Goal: Task Accomplishment & Management: Manage account settings

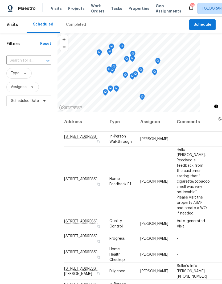
click at [203, 4] on span "Raleigh" at bounding box center [224, 8] width 53 height 11
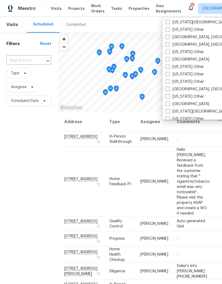
scroll to position [247, 0]
click at [169, 58] on span at bounding box center [167, 59] width 4 height 4
click at [169, 58] on input "[GEOGRAPHIC_DATA]" at bounding box center [166, 58] width 3 height 3
checkbox input "true"
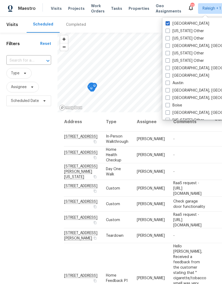
click at [165, 26] on label "Raleigh" at bounding box center [187, 23] width 44 height 5
click at [165, 24] on input "Raleigh" at bounding box center [166, 22] width 3 height 3
checkbox input "false"
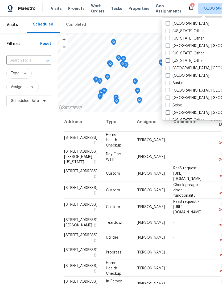
click at [25, 59] on input "text" at bounding box center [21, 61] width 30 height 8
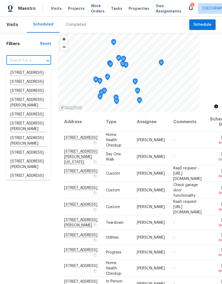
paste input "[STREET_ADDRESS]"
type input "[STREET_ADDRESS]"
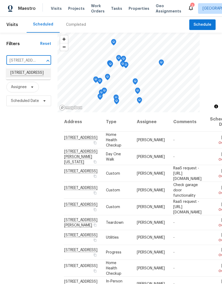
click at [33, 77] on li "[STREET_ADDRESS]" at bounding box center [28, 73] width 44 height 9
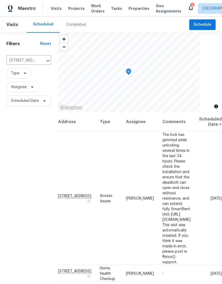
scroll to position [0, 36]
click at [26, 239] on div "Filters Reset 1800 Arbor Gln, Conroe, TX 77303 ​ Type Assignee Scheduled Date" at bounding box center [28, 186] width 57 height 307
click at [0, 0] on icon at bounding box center [0, 0] width 0 height 0
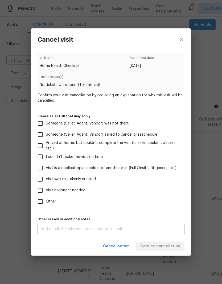
click at [38, 192] on input "Visit no longer needed" at bounding box center [40, 190] width 11 height 11
checkbox input "true"
click at [117, 230] on textarea at bounding box center [111, 229] width 140 height 4
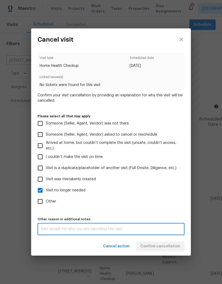
scroll to position [21, 0]
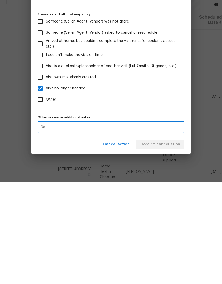
type textarea "Na"
click at [161, 196] on label "Other" at bounding box center [107, 201] width 145 height 11
click at [46, 196] on input "Other" at bounding box center [40, 201] width 11 height 11
checkbox input "true"
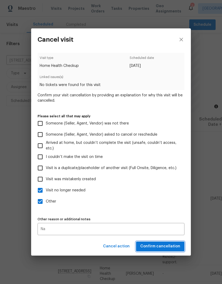
click at [155, 249] on span "Confirm cancellation" at bounding box center [160, 246] width 40 height 7
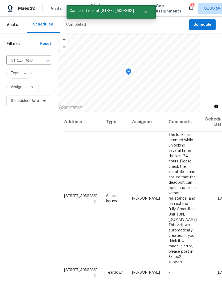
scroll to position [0, 0]
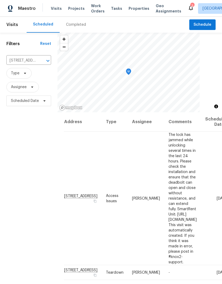
click at [73, 26] on div "Completed" at bounding box center [76, 24] width 20 height 5
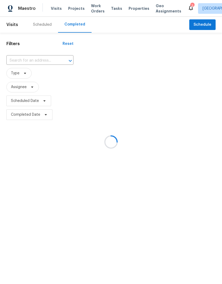
click at [27, 59] on div at bounding box center [111, 142] width 222 height 284
click at [22, 61] on div at bounding box center [111, 142] width 222 height 284
click at [26, 60] on div at bounding box center [111, 142] width 222 height 284
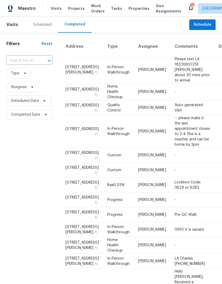
click at [26, 60] on input "text" at bounding box center [21, 61] width 31 height 8
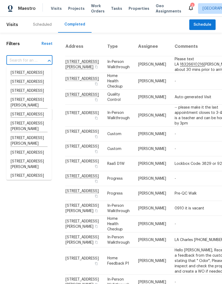
click at [18, 62] on input "text" at bounding box center [21, 61] width 31 height 8
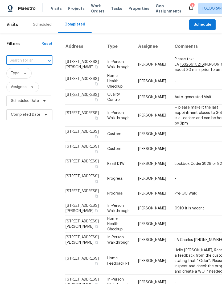
paste input "[STREET_ADDRESS]"
type input "[STREET_ADDRESS]"
click at [22, 74] on li "[STREET_ADDRESS]" at bounding box center [28, 73] width 45 height 9
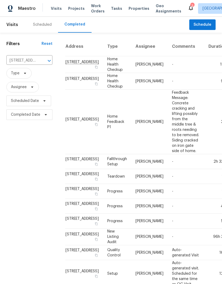
click at [69, 71] on td "[STREET_ADDRESS]" at bounding box center [84, 64] width 38 height 17
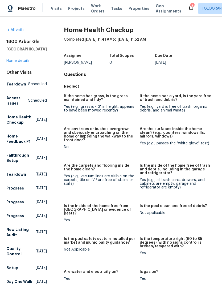
click at [20, 62] on link "Home details" at bounding box center [17, 61] width 23 height 4
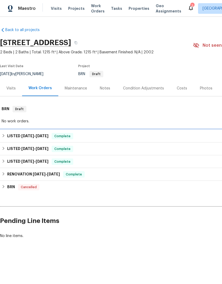
click at [34, 136] on span "9/15/25" at bounding box center [27, 136] width 13 height 4
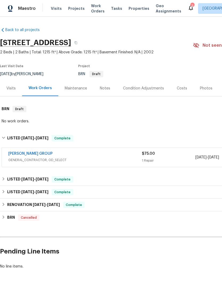
click at [27, 32] on link "Back to all projects" at bounding box center [25, 29] width 51 height 5
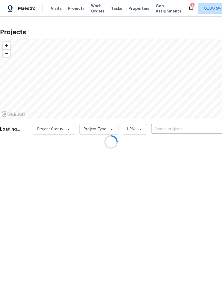
click at [164, 135] on div at bounding box center [111, 142] width 222 height 284
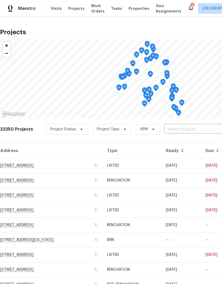
click at [183, 127] on input "text" at bounding box center [194, 129] width 61 height 8
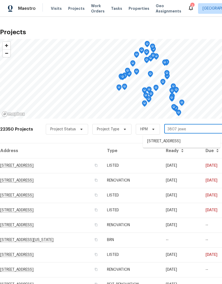
type input "3807 jewel"
click at [185, 142] on li "[STREET_ADDRESS]" at bounding box center [181, 141] width 77 height 9
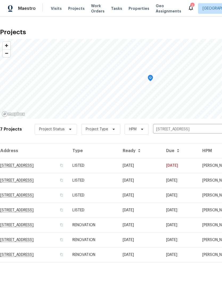
click at [33, 168] on td "[STREET_ADDRESS]" at bounding box center [34, 165] width 68 height 15
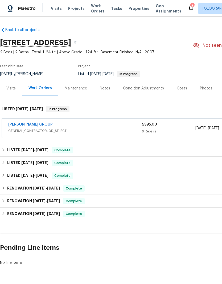
click at [36, 126] on link "[PERSON_NAME] GROUP" at bounding box center [30, 125] width 44 height 4
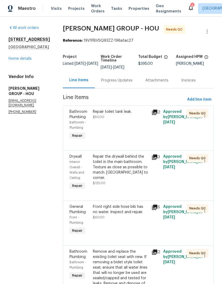
click at [106, 83] on div "Progress Updates" at bounding box center [116, 80] width 31 height 5
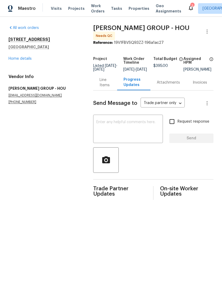
click at [107, 88] on div "Line Items" at bounding box center [104, 82] width 11 height 11
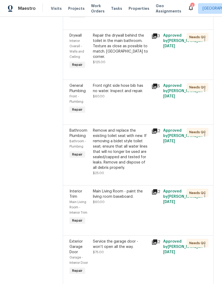
scroll to position [120, 0]
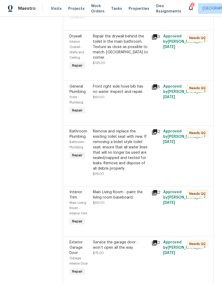
click at [133, 108] on div "Front right side hose bib has no water. Inspect and repair. $60.00" at bounding box center [120, 99] width 58 height 35
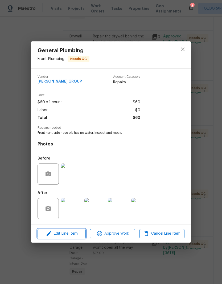
click at [73, 236] on span "Edit Line Item" at bounding box center [61, 234] width 45 height 7
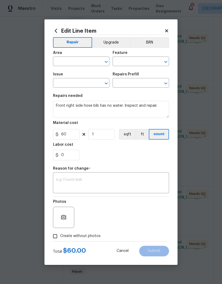
type input "Front"
type input "Plumbing"
type input "General Plumbing"
type input "Add a Task $1.00"
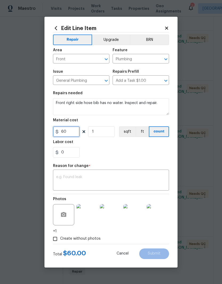
click at [73, 132] on input "60" at bounding box center [66, 131] width 27 height 11
type input "310"
click at [143, 151] on div "0" at bounding box center [111, 152] width 116 height 11
click at [135, 183] on textarea at bounding box center [110, 180] width 109 height 11
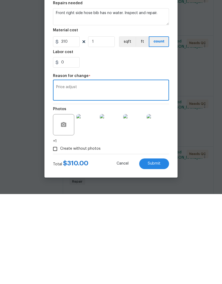
type textarea "Price adjust"
click at [97, 244] on div "Total $ 310.00 Cancel Submit" at bounding box center [111, 251] width 116 height 15
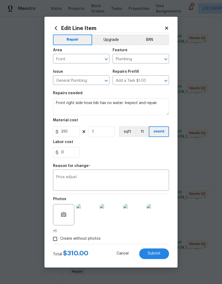
click at [154, 254] on span "Submit" at bounding box center [153, 254] width 13 height 4
type input "60"
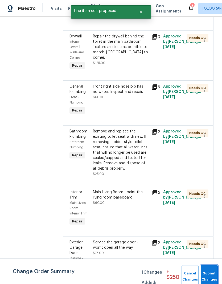
click at [206, 277] on span "Submit Changes" at bounding box center [209, 277] width 12 height 12
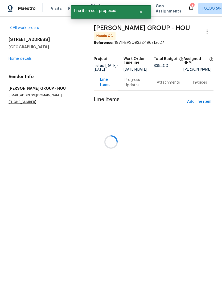
scroll to position [0, 0]
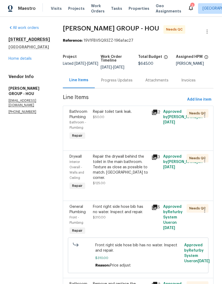
click at [124, 127] on div "Repair toilet tank leak. $50.00" at bounding box center [120, 125] width 58 height 35
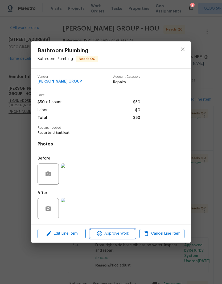
click at [117, 236] on span "Approve Work" at bounding box center [112, 234] width 42 height 7
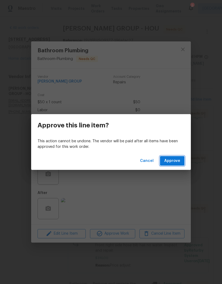
click at [178, 159] on span "Approve" at bounding box center [172, 161] width 16 height 7
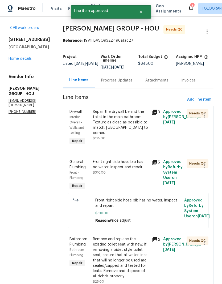
click at [129, 135] on div "Repair the drywall behind the toilet in the main bathroom. Texture as close as …" at bounding box center [120, 122] width 55 height 27
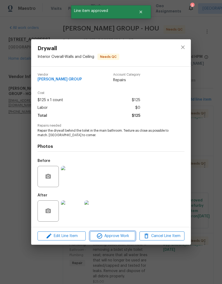
click at [115, 238] on span "Approve Work" at bounding box center [112, 236] width 42 height 7
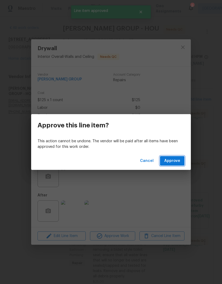
click at [179, 161] on span "Approve" at bounding box center [172, 161] width 16 height 7
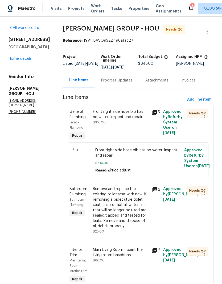
click at [125, 134] on div "Front right side hose bib has no water. Inspect and repair. $310.00" at bounding box center [120, 125] width 58 height 35
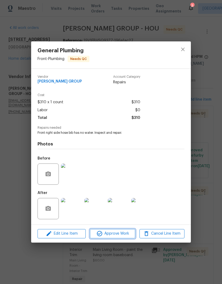
click at [120, 237] on span "Approve Work" at bounding box center [112, 234] width 42 height 7
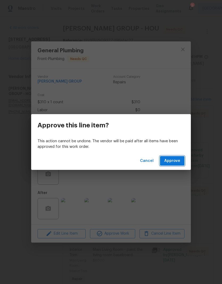
click at [174, 162] on span "Approve" at bounding box center [172, 161] width 16 height 7
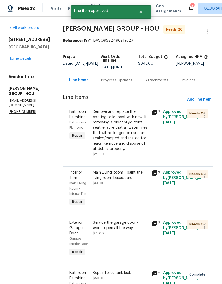
click at [130, 138] on div "Remove and replace the existing toilet seat with new. If removing a bidet style…" at bounding box center [120, 130] width 55 height 43
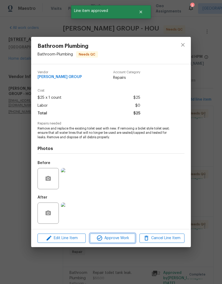
click at [120, 242] on span "Approve Work" at bounding box center [112, 238] width 42 height 7
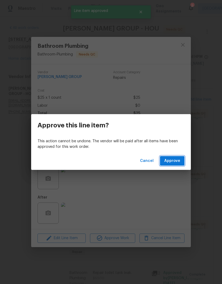
click at [173, 163] on span "Approve" at bounding box center [172, 161] width 16 height 7
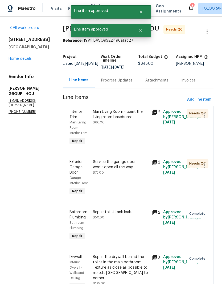
click at [126, 143] on div "Main Living Room - paint the living room baseboard. $60.00" at bounding box center [120, 128] width 58 height 40
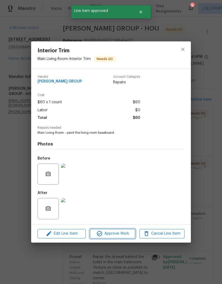
click at [122, 236] on span "Approve Work" at bounding box center [112, 234] width 42 height 7
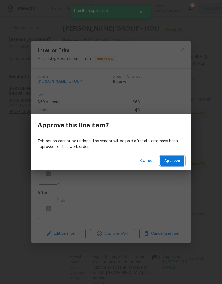
click at [172, 164] on button "Approve" at bounding box center [172, 161] width 24 height 10
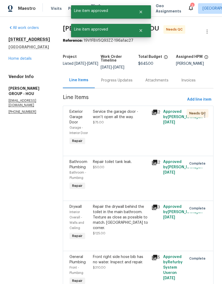
click at [122, 141] on div "Service the garage door - won’t open all the way. $75.00" at bounding box center [120, 128] width 58 height 40
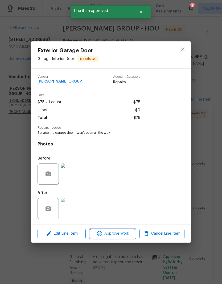
click at [122, 237] on span "Approve Work" at bounding box center [112, 234] width 42 height 7
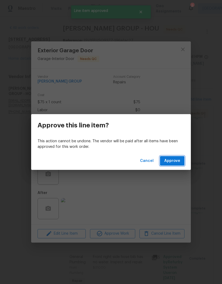
click at [174, 159] on span "Approve" at bounding box center [172, 161] width 16 height 7
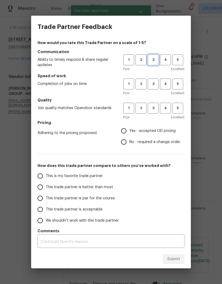
click at [150, 62] on span "3" at bounding box center [153, 60] width 10 height 6
click at [150, 82] on span "3" at bounding box center [153, 84] width 10 height 6
click at [152, 109] on span "3" at bounding box center [153, 108] width 10 height 6
click at [122, 134] on input "Yes - accepted OD pricing" at bounding box center [123, 130] width 11 height 11
radio input "true"
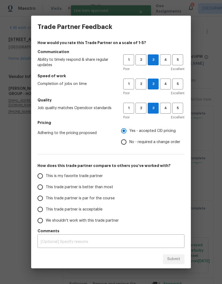
click at [42, 203] on input "This trade partner is par for the course" at bounding box center [40, 198] width 11 height 11
click at [174, 262] on span "Submit" at bounding box center [173, 259] width 13 height 7
radio input "true"
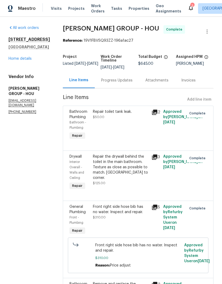
click at [27, 61] on link "Home details" at bounding box center [20, 59] width 23 height 4
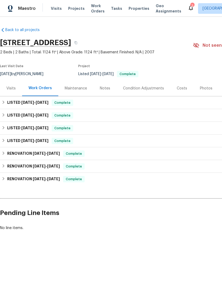
click at [14, 91] on div "Visits" at bounding box center [10, 88] width 9 height 5
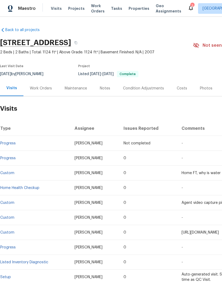
click at [30, 32] on link "Back to all projects" at bounding box center [25, 29] width 51 height 5
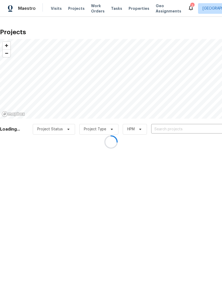
click at [169, 129] on div at bounding box center [111, 142] width 222 height 284
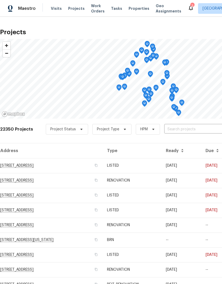
click at [179, 130] on input "text" at bounding box center [194, 129] width 61 height 8
type input "515 rose"
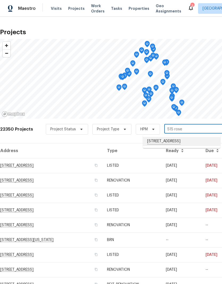
click at [193, 142] on li "[STREET_ADDRESS]" at bounding box center [181, 141] width 77 height 9
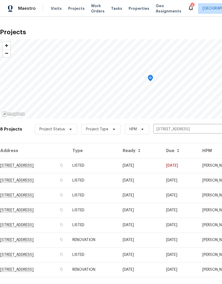
click at [68, 167] on td "[STREET_ADDRESS]" at bounding box center [34, 165] width 68 height 15
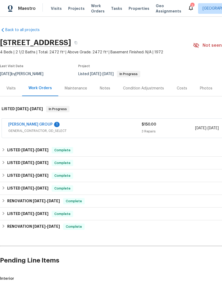
click at [43, 126] on link "[PERSON_NAME] GROUP" at bounding box center [30, 125] width 44 height 4
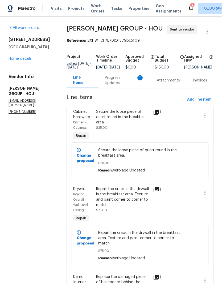
click at [128, 86] on div "Progress Updates 1" at bounding box center [124, 80] width 39 height 11
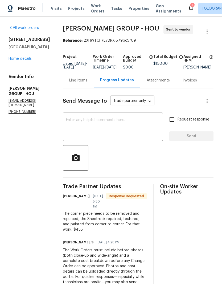
click at [23, 69] on div "All work orders [STREET_ADDRESS][PERSON_NAME] Home details Vendor Info [PERSON_…" at bounding box center [29, 69] width 41 height 89
click at [27, 70] on div "All work orders [STREET_ADDRESS][PERSON_NAME] Home details Vendor Info [PERSON_…" at bounding box center [29, 69] width 41 height 89
click at [20, 61] on link "Home details" at bounding box center [20, 59] width 23 height 4
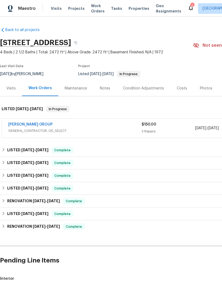
click at [8, 84] on div "Visits" at bounding box center [11, 88] width 22 height 16
